Goal: Task Accomplishment & Management: Use online tool/utility

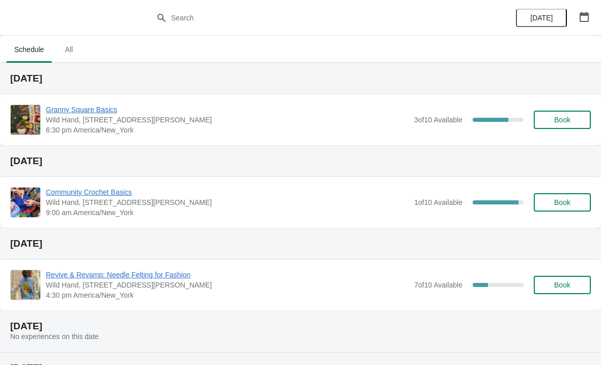
click at [92, 100] on div "Granny Square Basics Wild Hand, [STREET_ADDRESS][PERSON_NAME] 6:30 pm America/N…" at bounding box center [300, 119] width 601 height 51
click at [87, 102] on div "Granny Square Basics Wild Hand, [STREET_ADDRESS][PERSON_NAME] 6:30 pm America/N…" at bounding box center [300, 119] width 601 height 51
click at [94, 108] on span "Granny Square Basics" at bounding box center [227, 109] width 363 height 10
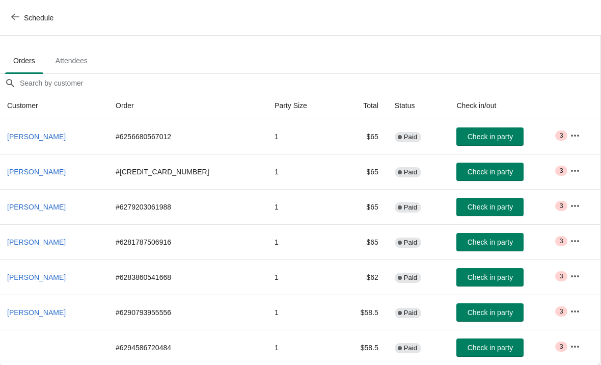
scroll to position [50, 1]
click at [458, 130] on button "Check in party" at bounding box center [490, 136] width 67 height 18
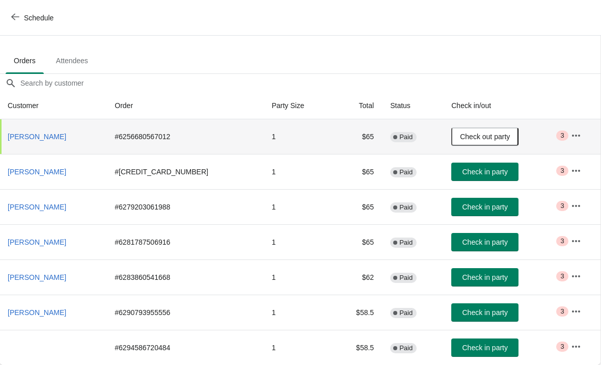
click at [455, 166] on button "Check in party" at bounding box center [485, 172] width 67 height 18
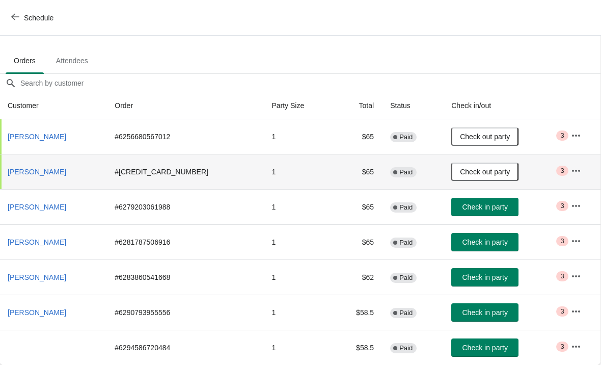
click at [463, 208] on span "Check in party" at bounding box center [485, 207] width 45 height 8
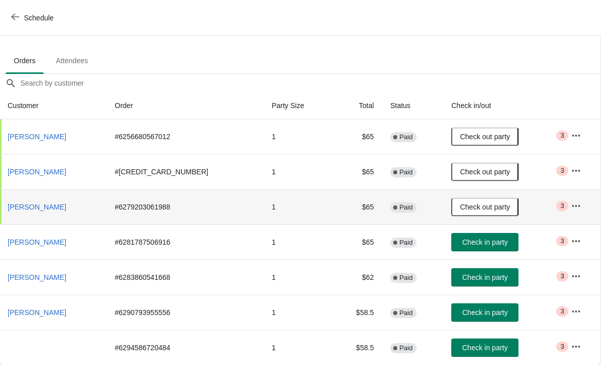
click at [463, 243] on span "Check in party" at bounding box center [485, 242] width 45 height 8
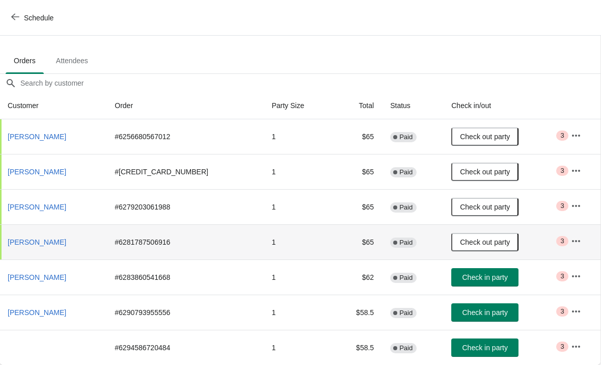
click at [460, 280] on span "Check in party" at bounding box center [485, 277] width 51 height 8
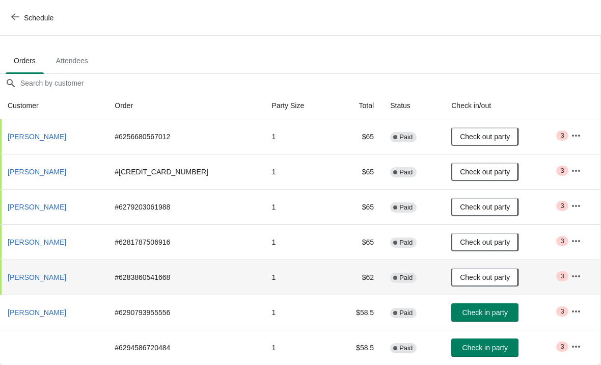
click at [473, 313] on span "Check in party" at bounding box center [485, 312] width 45 height 8
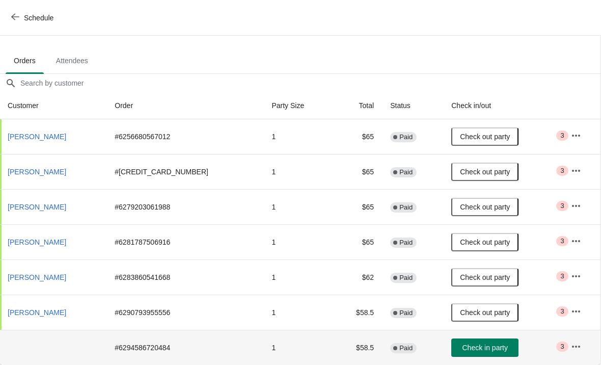
click at [153, 358] on td "# 6294586720484" at bounding box center [185, 347] width 157 height 35
click at [118, 349] on td "# 6294586720484" at bounding box center [185, 347] width 157 height 35
click at [558, 338] on td "Check in party" at bounding box center [502, 347] width 119 height 35
click at [567, 348] on button "button" at bounding box center [576, 346] width 18 height 18
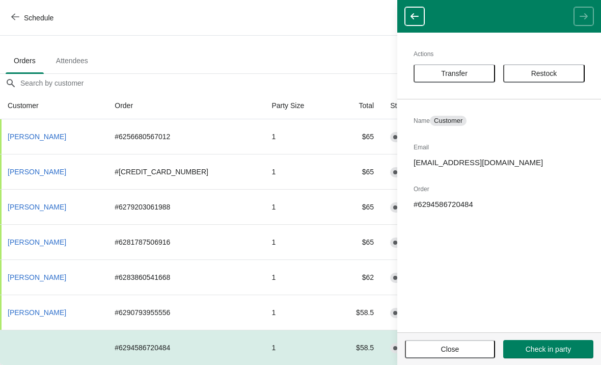
click at [540, 355] on button "Check in party" at bounding box center [549, 349] width 90 height 18
click at [530, 346] on span "Check out party" at bounding box center [548, 349] width 50 height 8
click at [532, 357] on button "Check in party" at bounding box center [549, 349] width 90 height 18
click at [260, 30] on div "Schedule" at bounding box center [300, 18] width 601 height 36
click at [412, 15] on icon "button" at bounding box center [415, 16] width 8 height 6
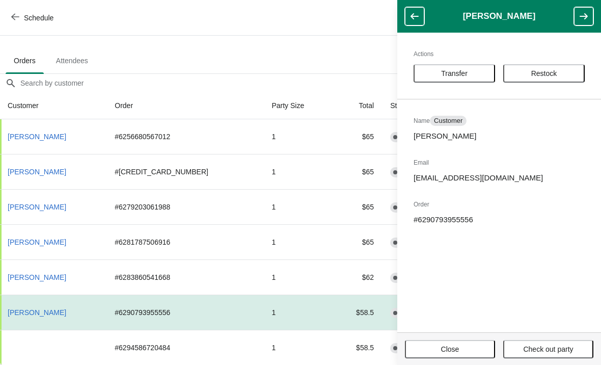
click at [453, 357] on button "Close" at bounding box center [450, 349] width 90 height 18
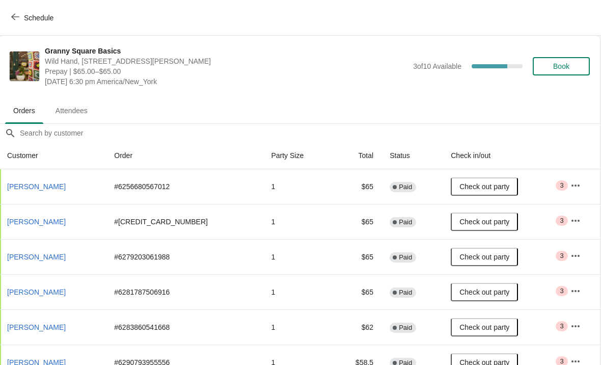
scroll to position [0, 1]
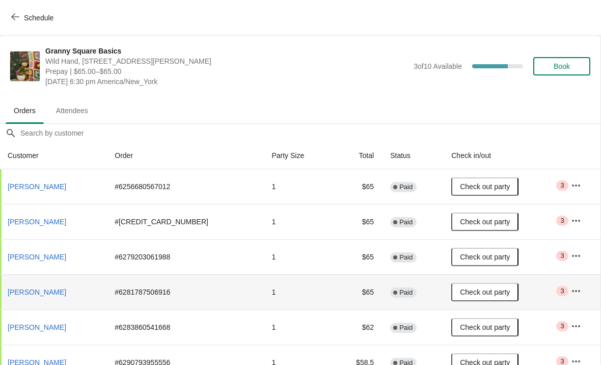
click at [569, 305] on td "Critical 3" at bounding box center [582, 291] width 38 height 35
click at [570, 300] on button "button" at bounding box center [576, 291] width 18 height 18
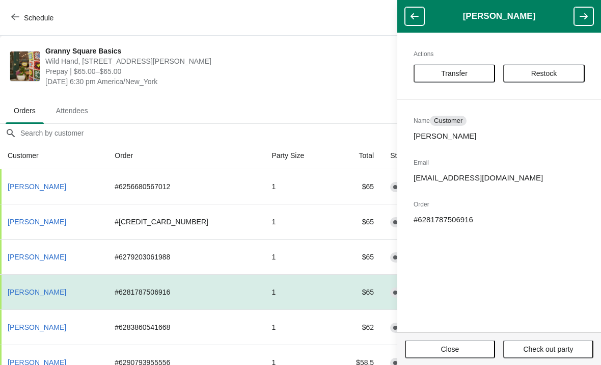
click at [444, 353] on span "Close" at bounding box center [450, 349] width 18 height 8
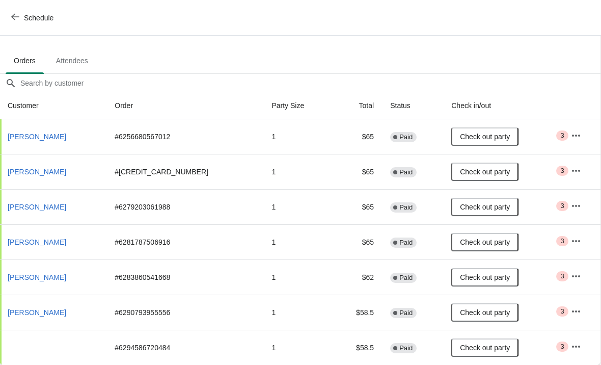
scroll to position [50, 1]
